Goal: Information Seeking & Learning: Learn about a topic

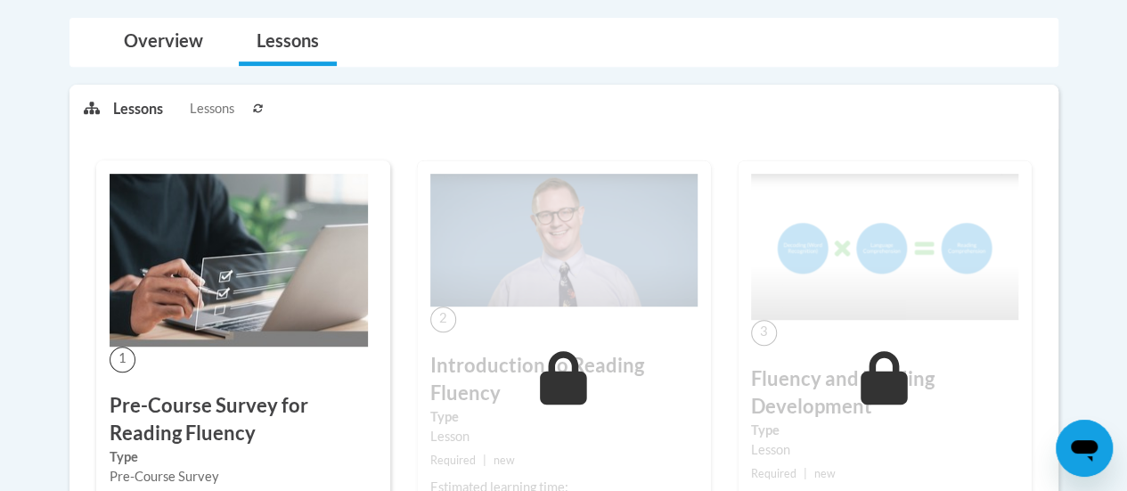
scroll to position [402, 0]
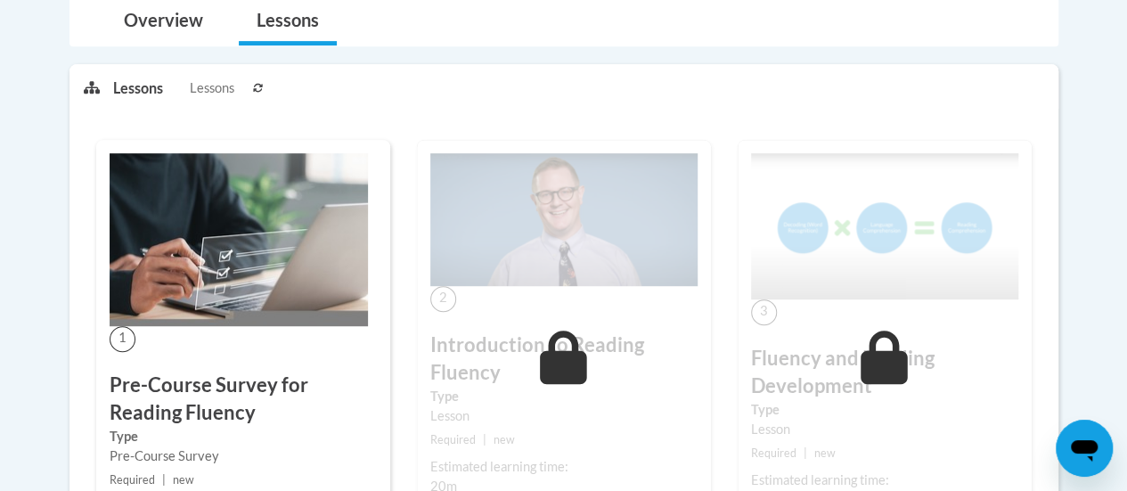
click at [288, 385] on h3 "Pre-Course Survey for Reading Fluency" at bounding box center [243, 398] width 267 height 55
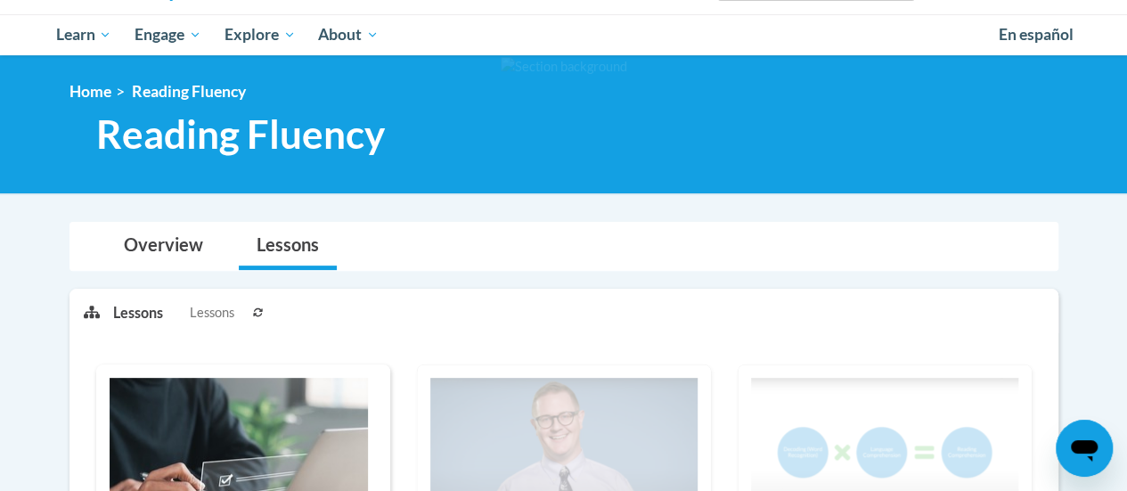
scroll to position [175, 0]
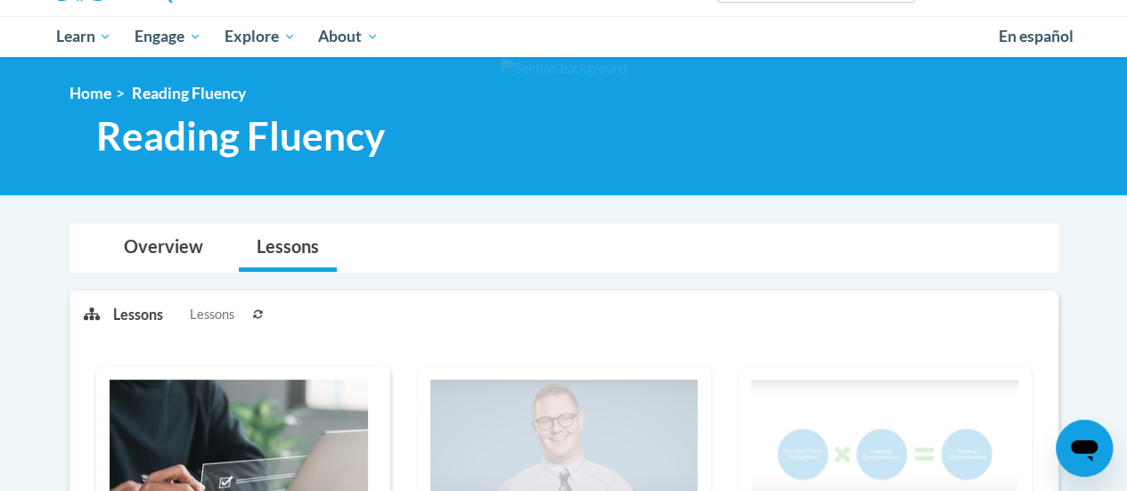
click at [204, 318] on span "Lessons" at bounding box center [212, 315] width 45 height 20
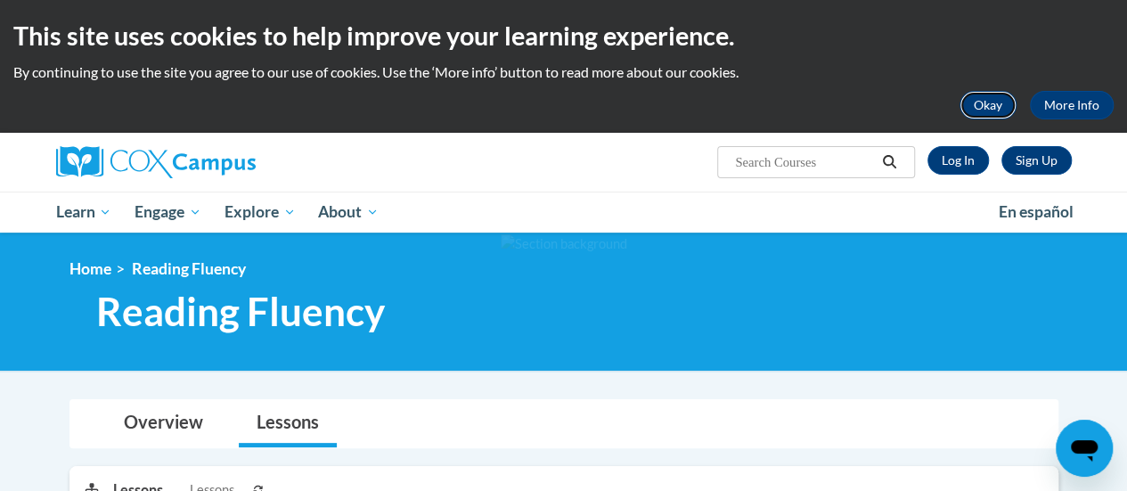
click at [992, 104] on button "Okay" at bounding box center [987, 105] width 57 height 28
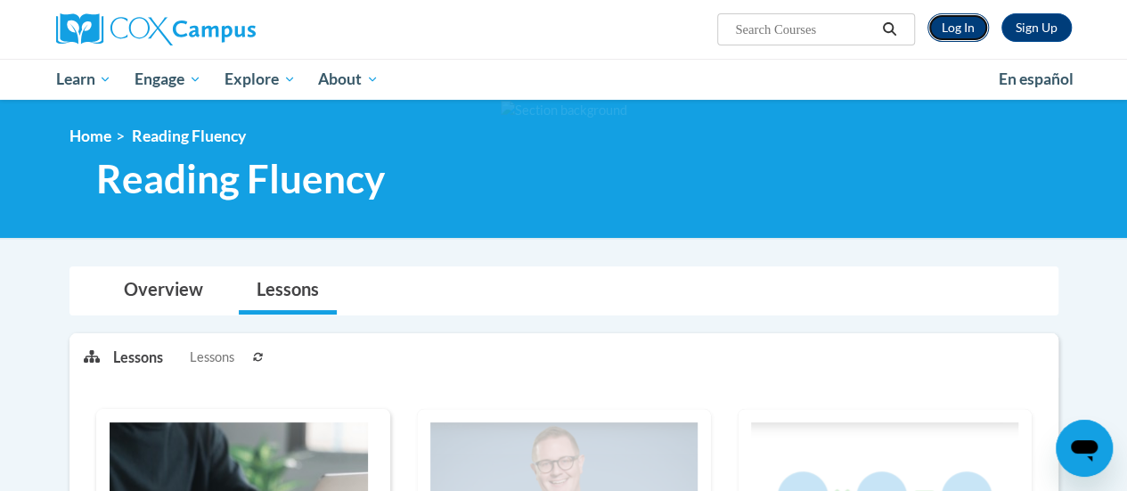
click at [965, 28] on link "Log In" at bounding box center [957, 27] width 61 height 28
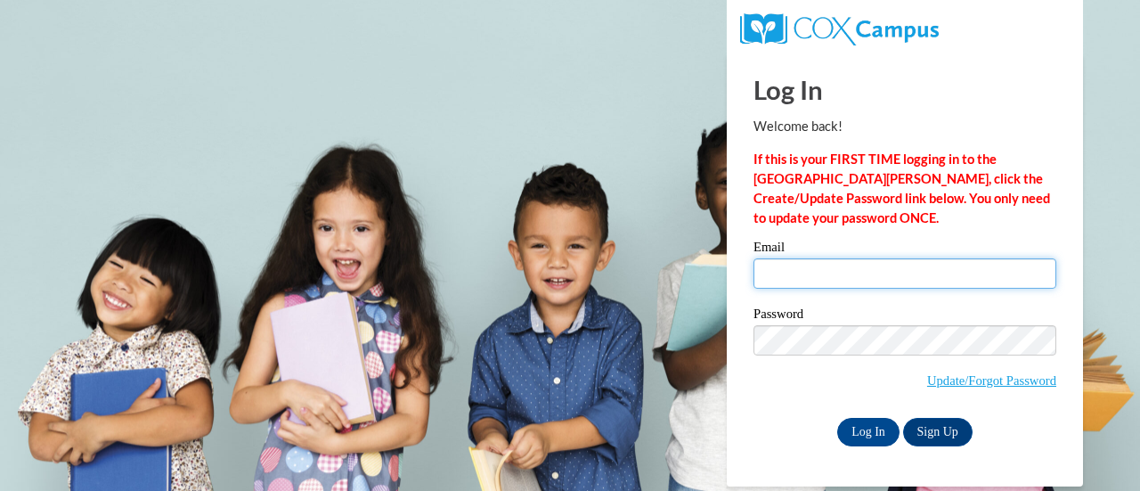
click at [815, 275] on input "Email" at bounding box center [904, 273] width 303 height 30
type input "rdavis1@kippmetroatlanta.org"
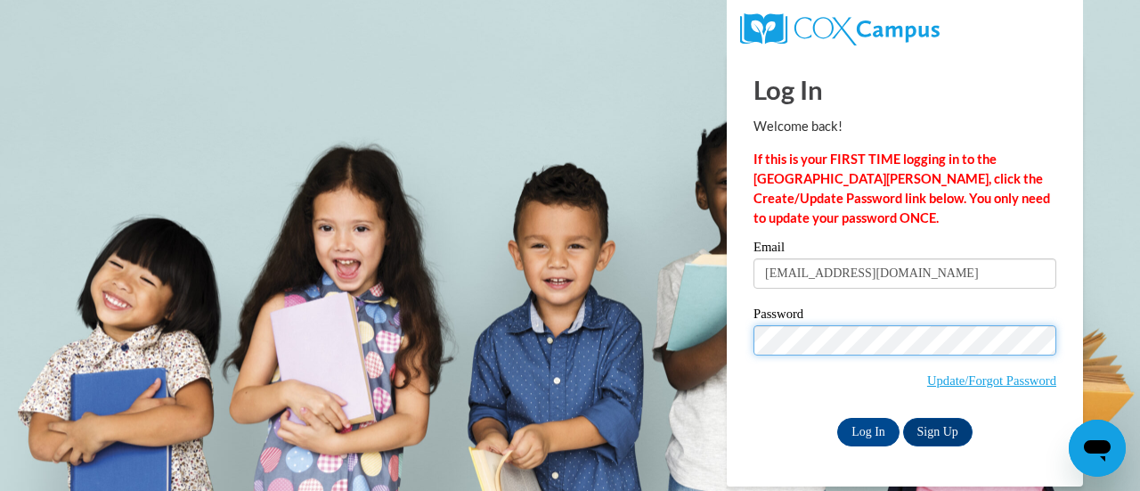
click at [837, 418] on input "Log In" at bounding box center [868, 432] width 62 height 28
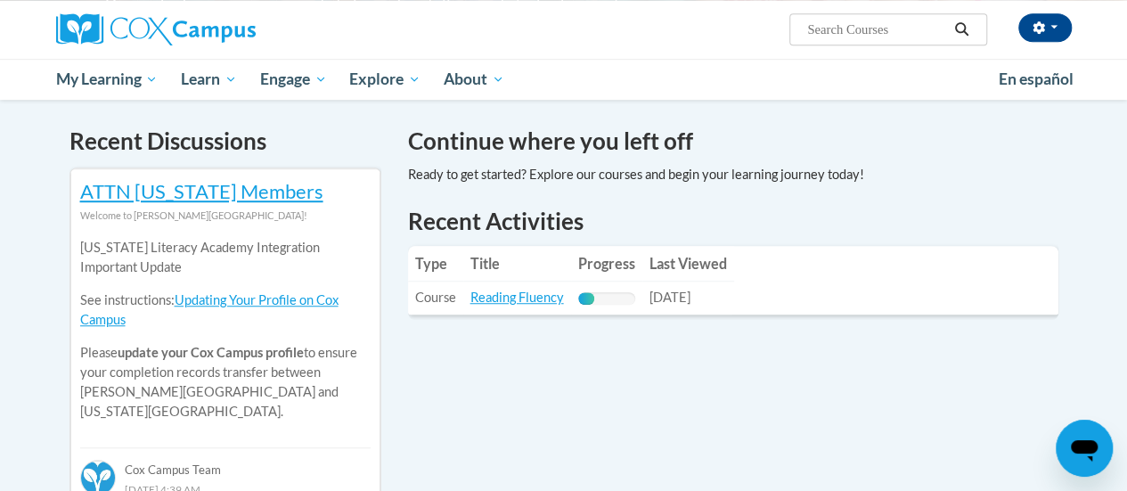
scroll to position [530, 0]
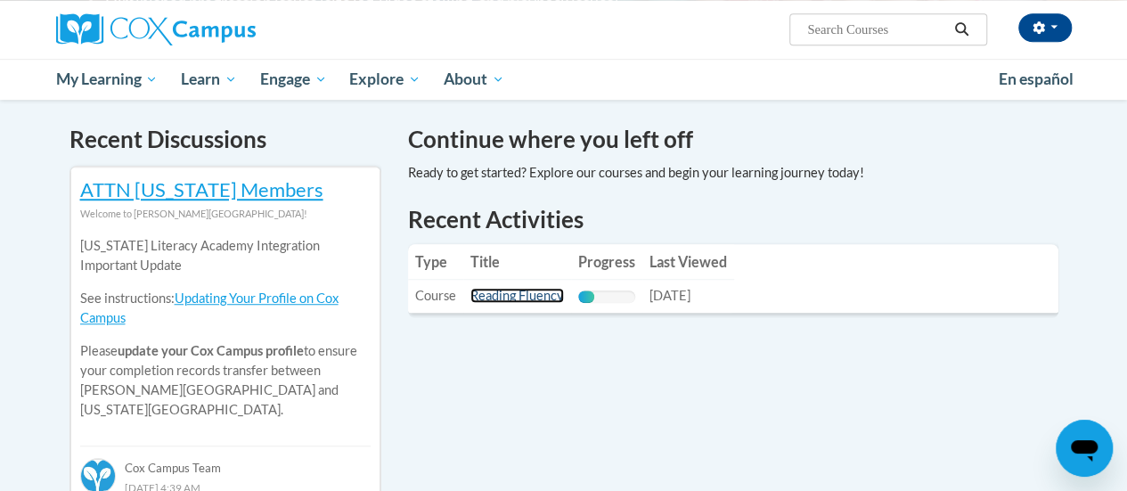
click at [526, 294] on link "Reading Fluency" at bounding box center [517, 295] width 94 height 15
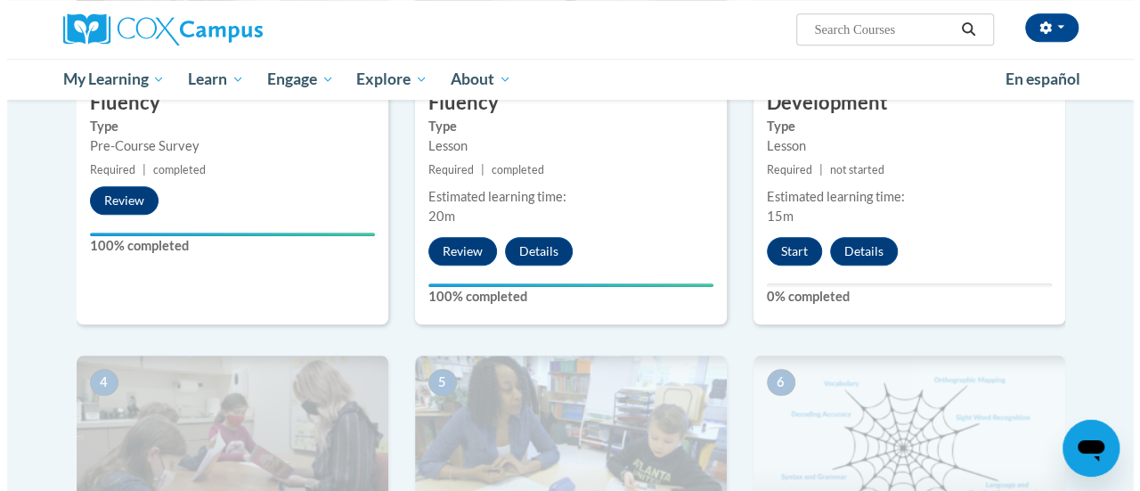
scroll to position [600, 0]
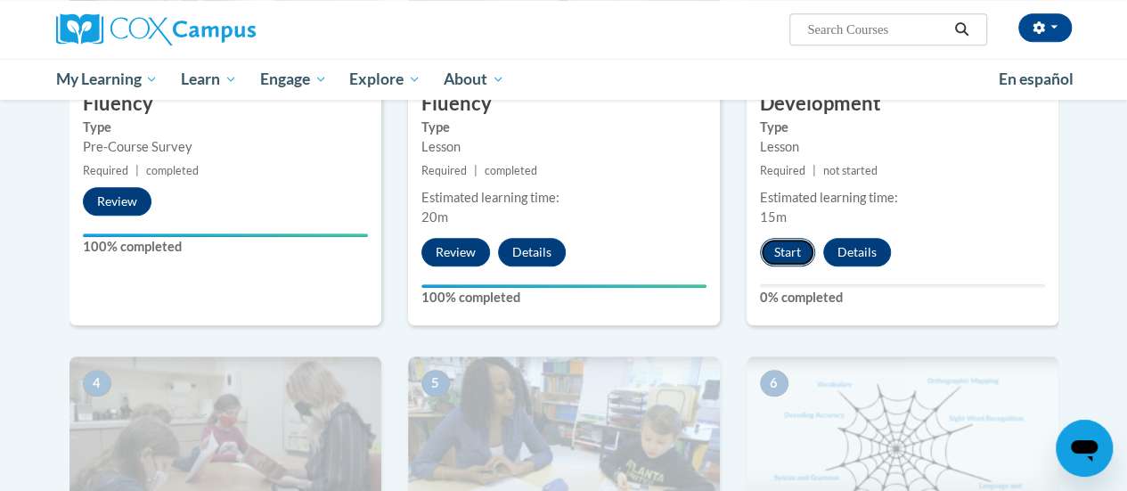
click at [780, 250] on button "Start" at bounding box center [787, 252] width 55 height 28
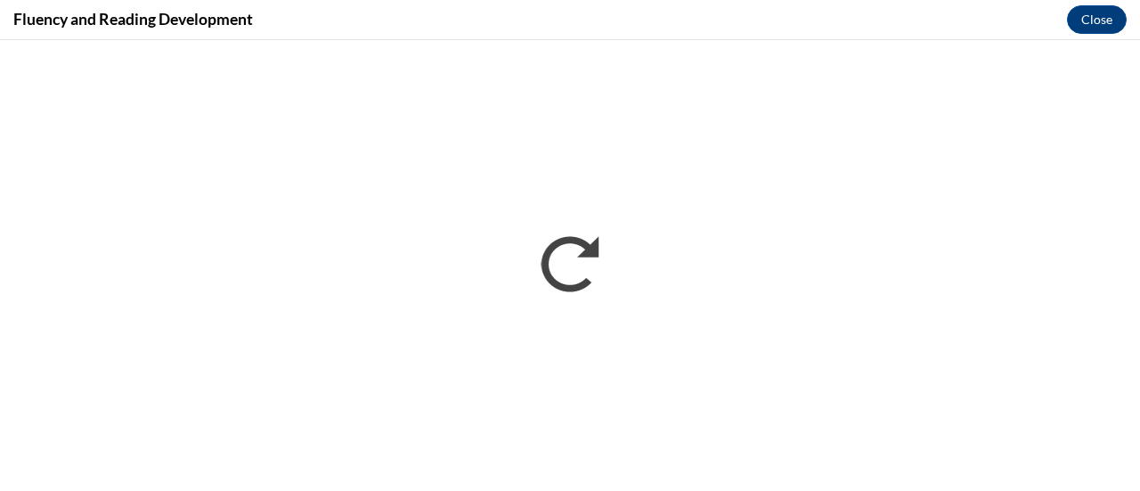
scroll to position [0, 0]
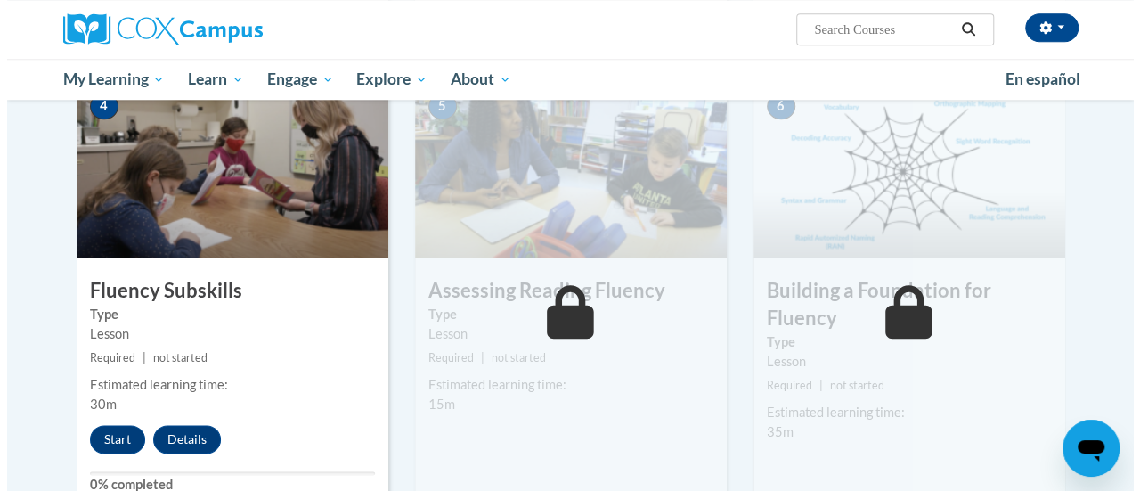
scroll to position [878, 0]
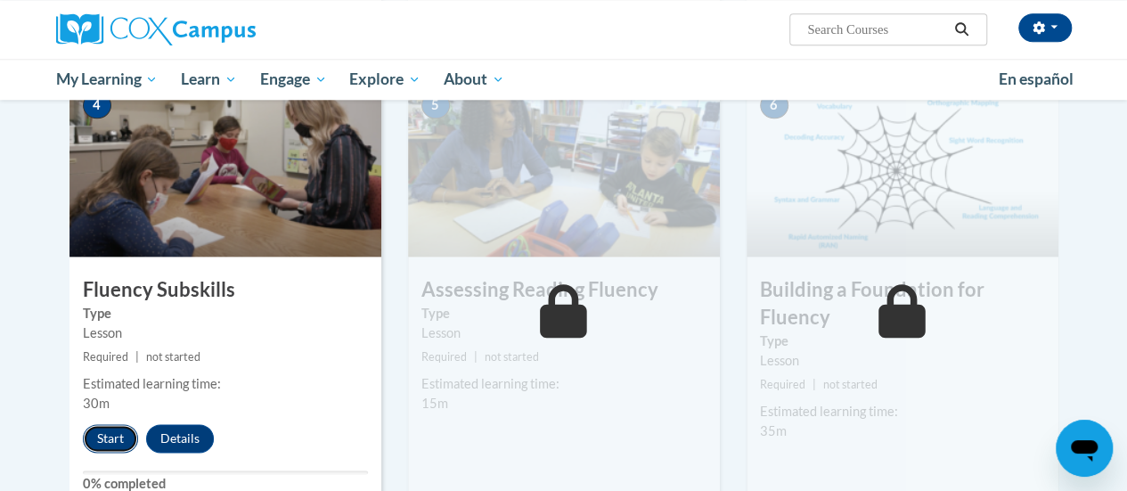
click at [101, 446] on button "Start" at bounding box center [110, 438] width 55 height 28
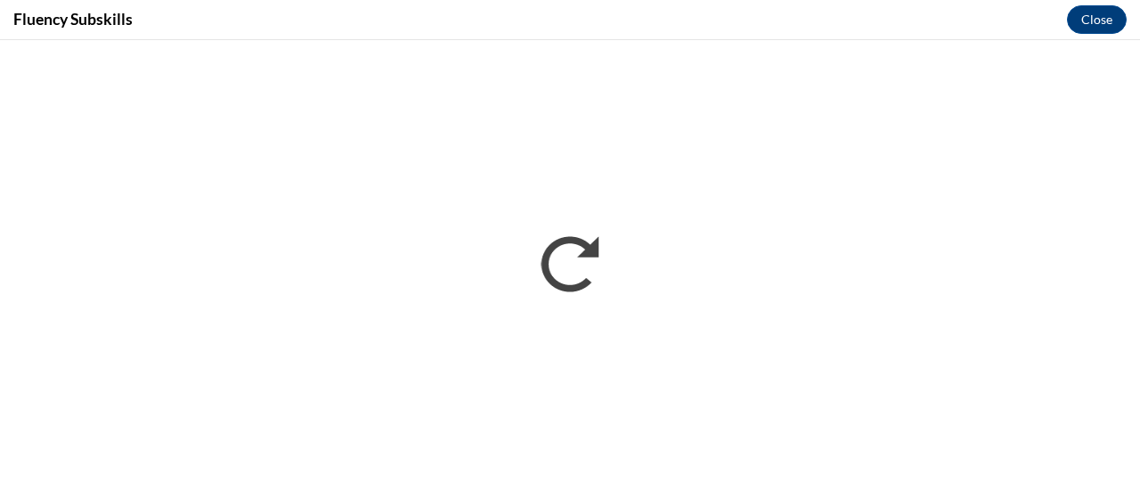
scroll to position [0, 0]
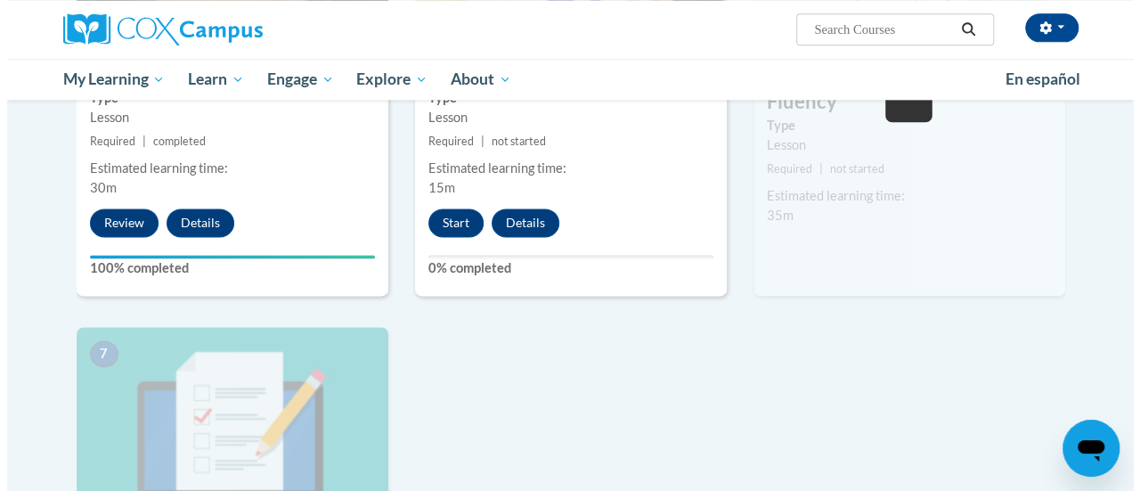
scroll to position [1093, 0]
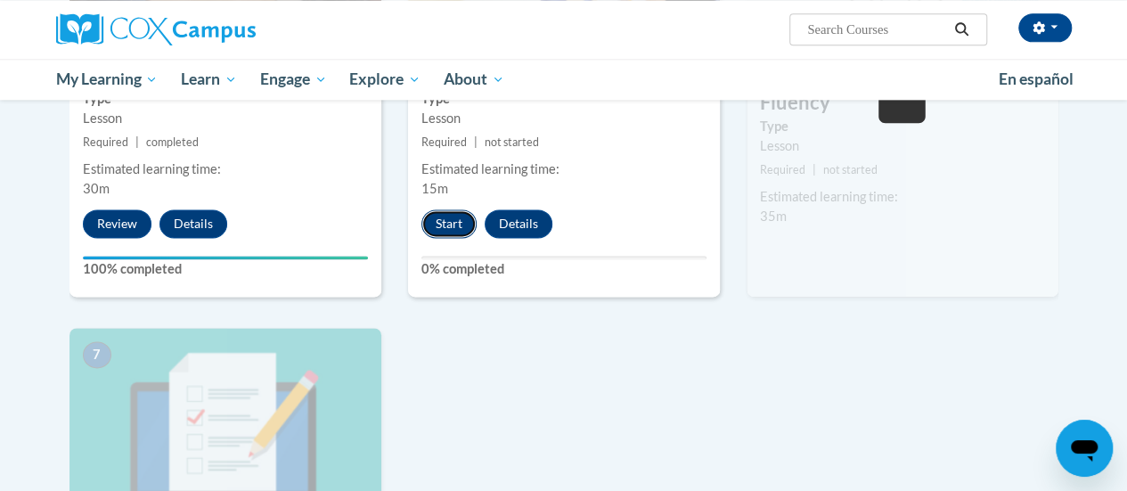
click at [457, 222] on button "Start" at bounding box center [448, 223] width 55 height 28
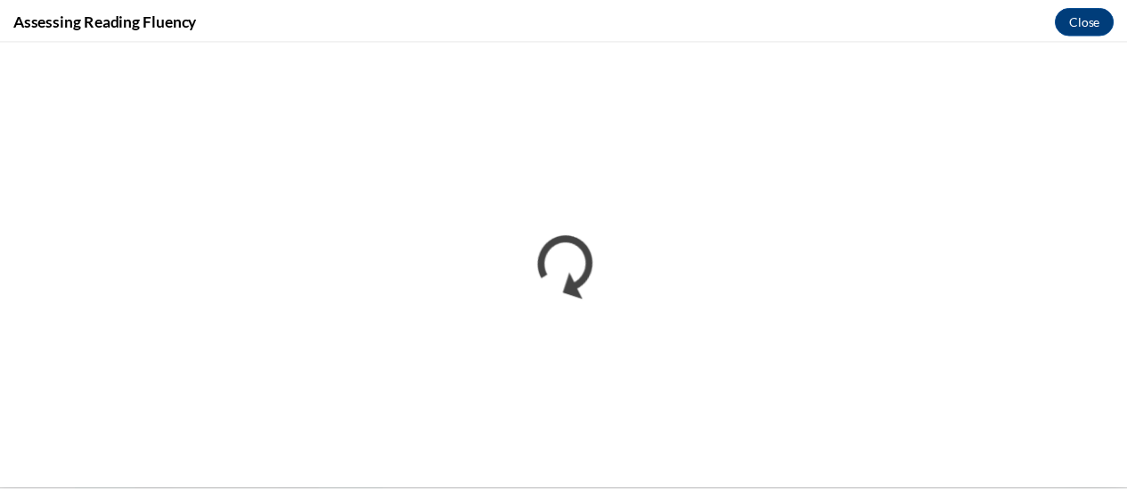
scroll to position [0, 0]
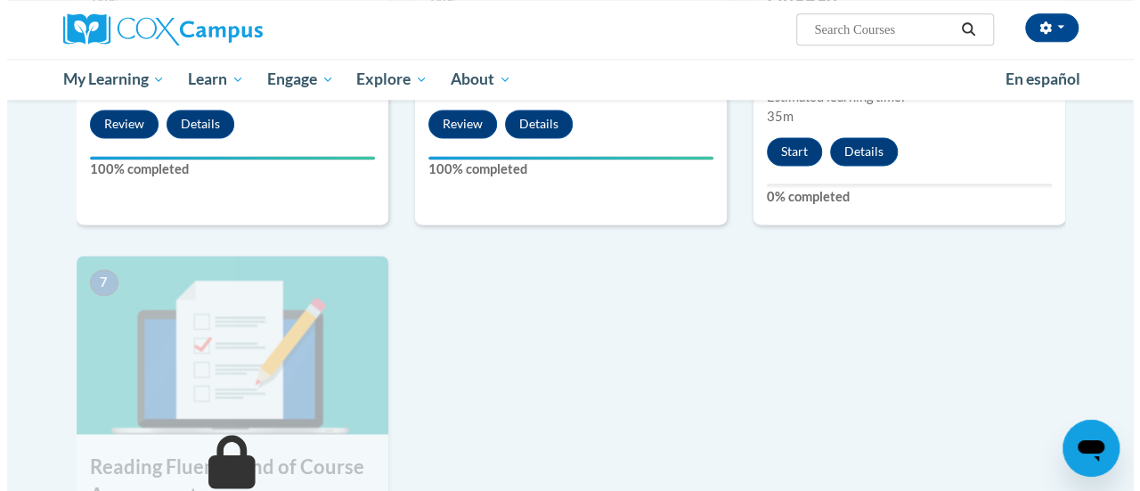
scroll to position [1192, 0]
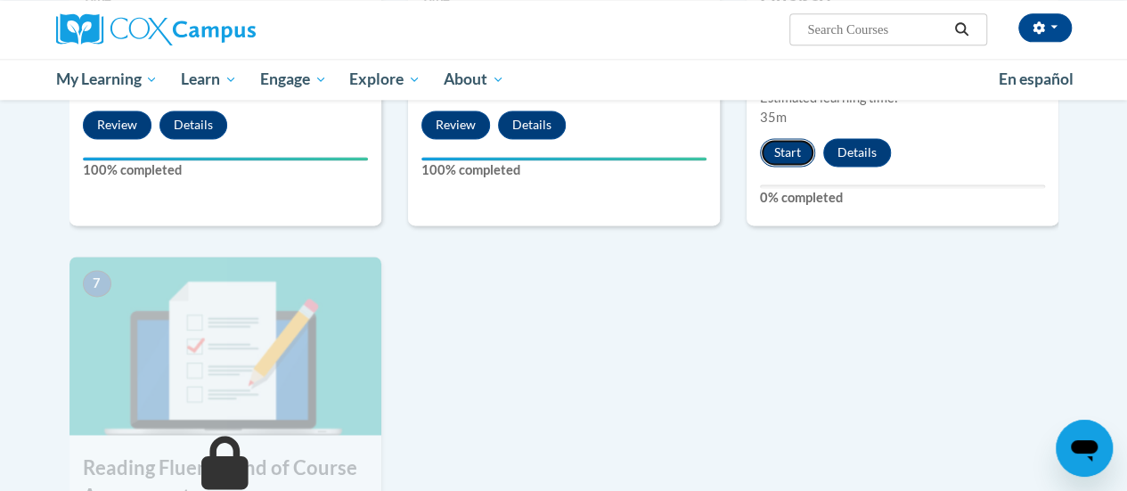
click at [783, 153] on button "Start" at bounding box center [787, 152] width 55 height 28
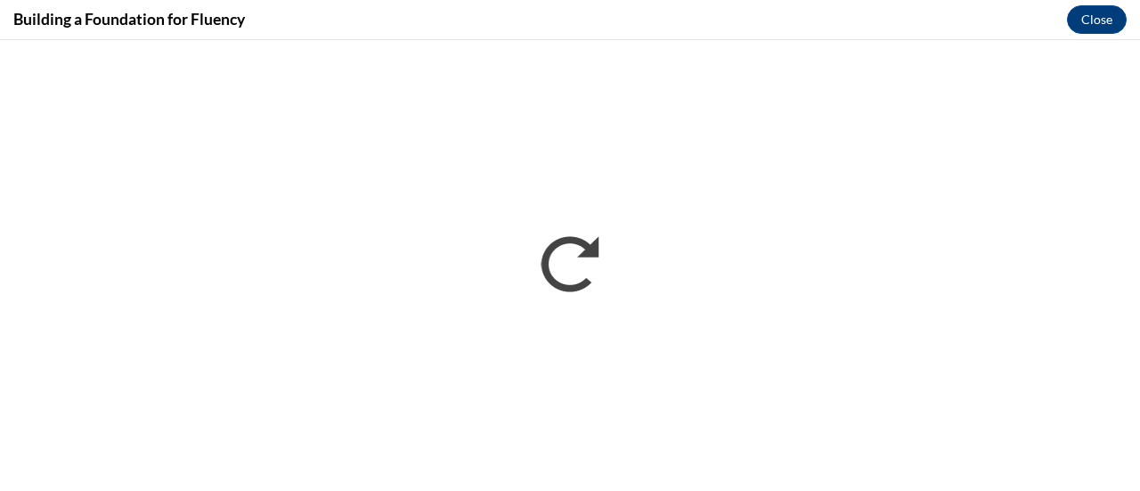
scroll to position [0, 0]
